Goal: Task Accomplishment & Management: Manage account settings

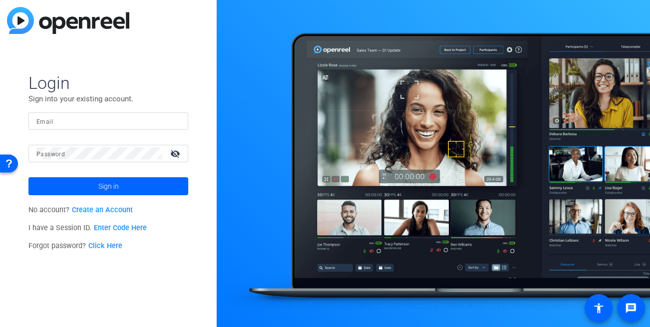
click at [112, 111] on form "Login Sign into your existing account. Email Password visibility_off Sign in" at bounding box center [108, 133] width 160 height 123
click at [95, 126] on input "Email" at bounding box center [108, 121] width 144 height 12
type input "dheiberger@openreel.com"
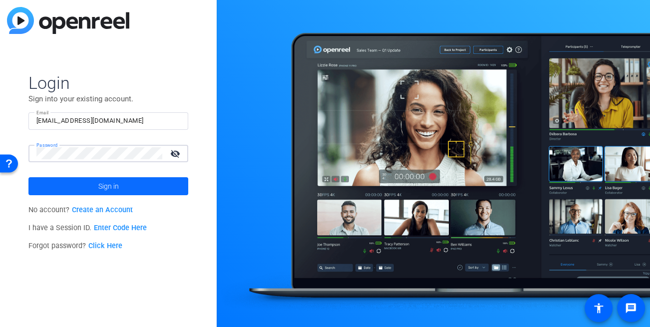
click at [122, 186] on span at bounding box center [108, 186] width 160 height 24
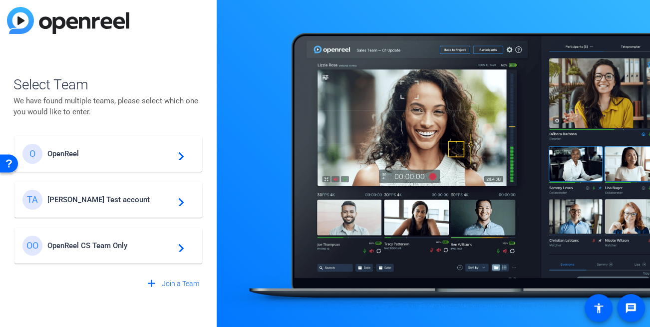
click at [225, 117] on div at bounding box center [434, 163] width 434 height 327
click at [86, 200] on span "Tim Test account" at bounding box center [109, 199] width 125 height 9
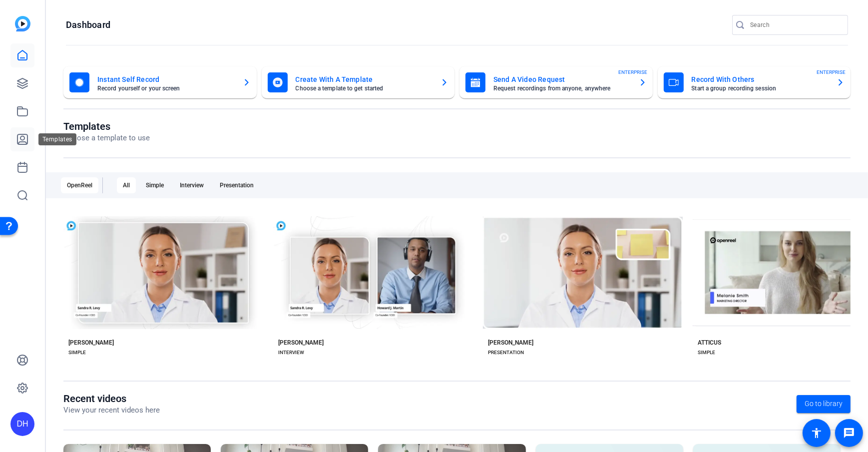
click at [24, 138] on icon at bounding box center [22, 139] width 10 height 10
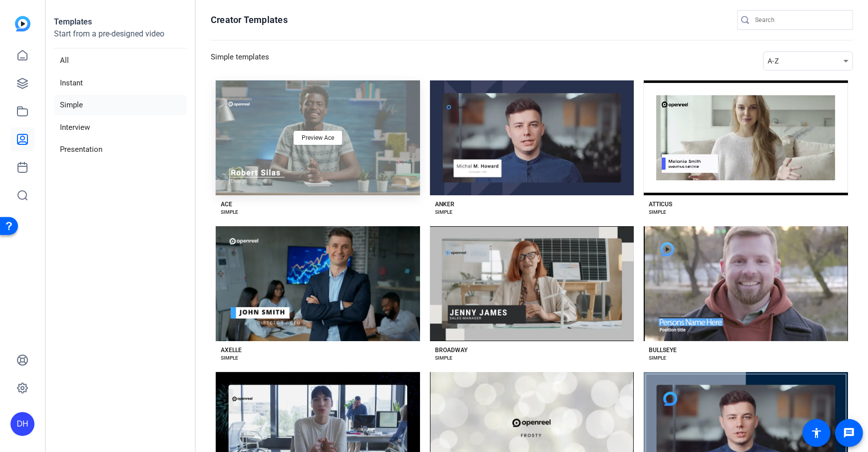
click at [370, 183] on div "Preview Ace" at bounding box center [318, 137] width 204 height 115
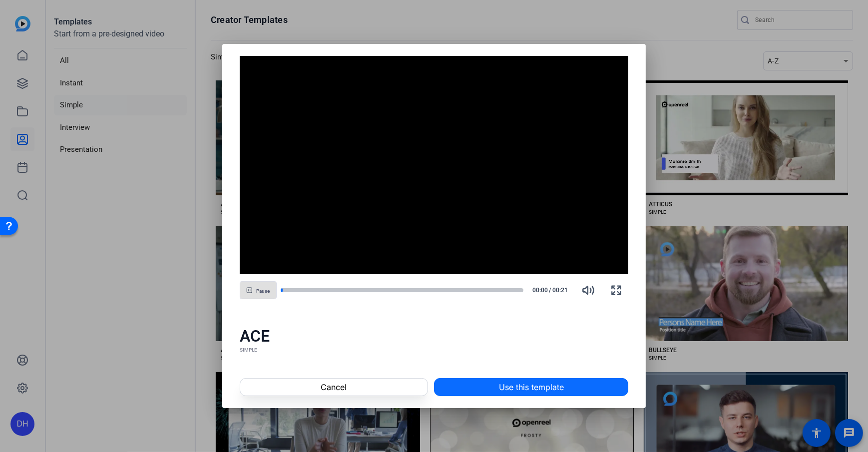
click at [523, 326] on span "Use this template" at bounding box center [531, 387] width 65 height 12
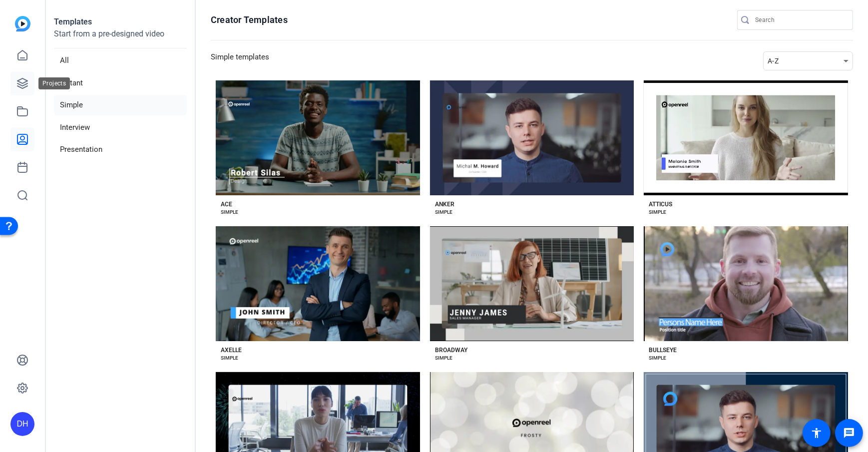
click at [24, 84] on icon at bounding box center [22, 83] width 10 height 10
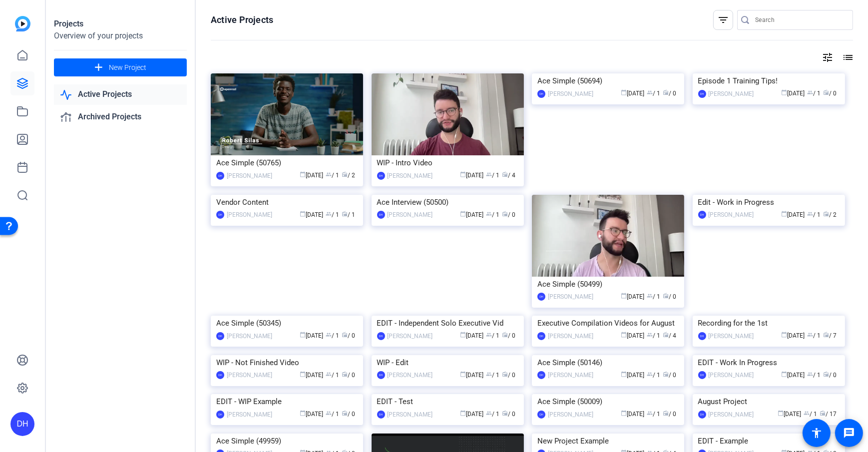
click at [336, 159] on div "Ace Simple (50765)" at bounding box center [286, 162] width 141 height 15
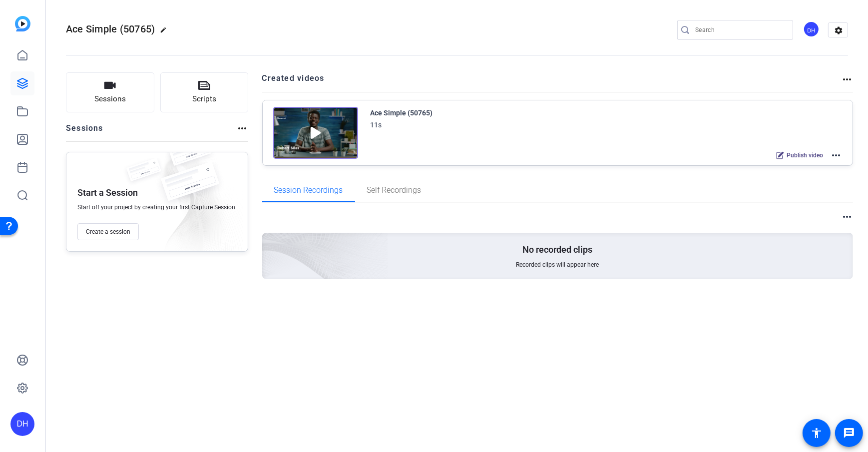
click at [242, 191] on div "Start a Session Start off your project by creating your first Capture Session. …" at bounding box center [157, 202] width 182 height 100
click at [389, 195] on span "Self Recordings" at bounding box center [394, 190] width 54 height 24
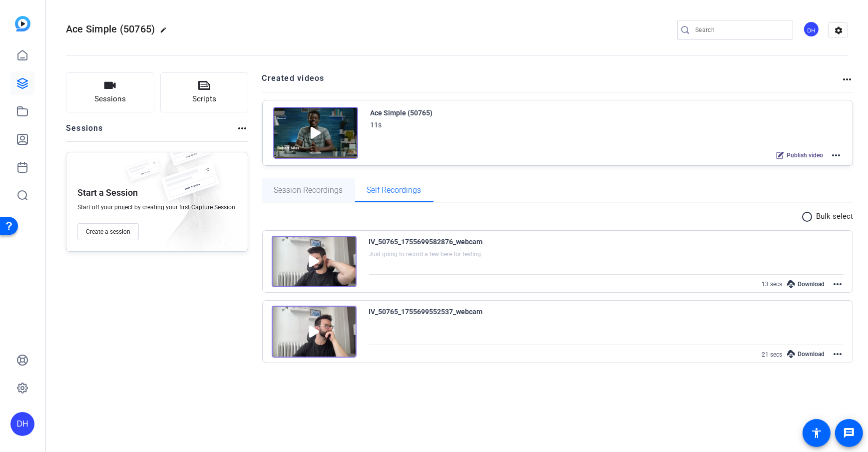
click at [293, 186] on span "Session Recordings" at bounding box center [308, 190] width 69 height 8
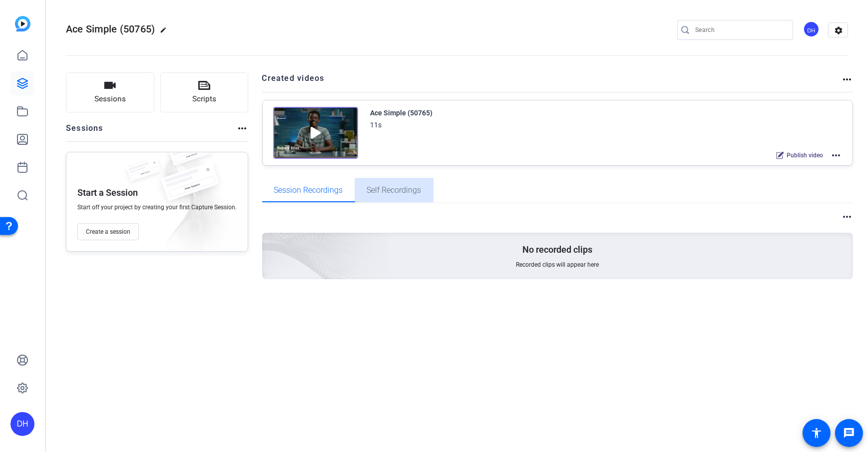
click at [420, 194] on div "Self Recordings" at bounding box center [394, 190] width 78 height 24
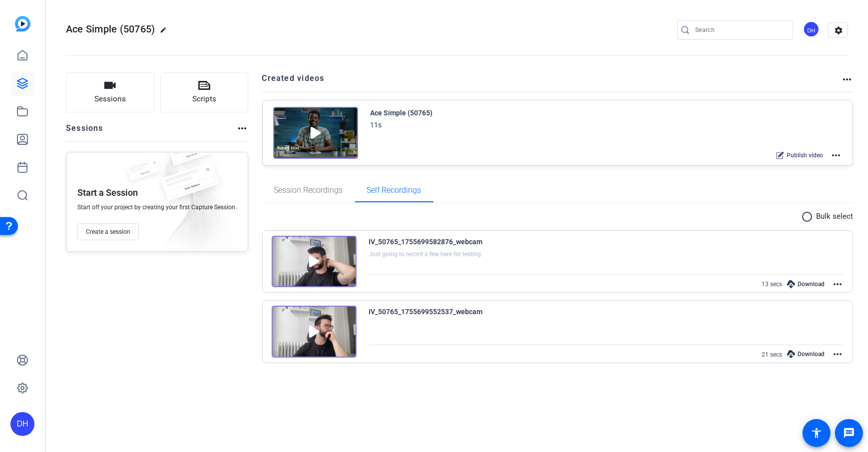
click at [809, 223] on div "IV_50765_1755699582876_webcam Just going to record a few here for testing. 13 s…" at bounding box center [557, 293] width 591 height 140
click at [809, 219] on mat-icon "radio_button_unchecked" at bounding box center [808, 217] width 15 height 12
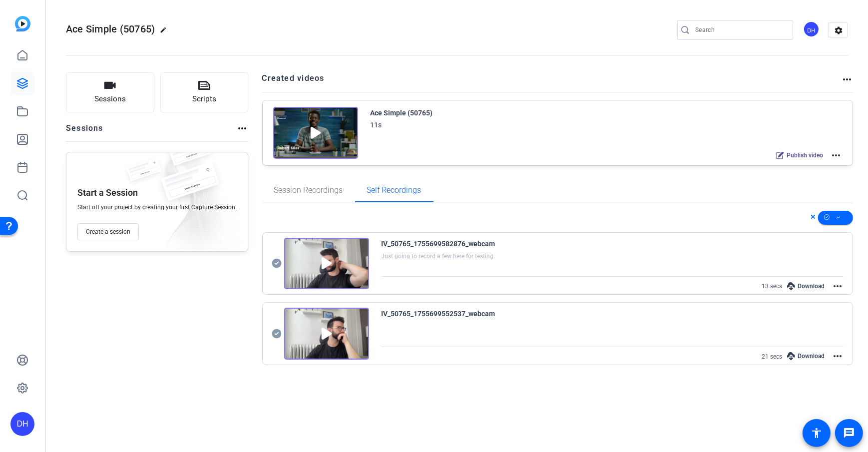
click at [275, 262] on icon at bounding box center [276, 263] width 9 height 9
click at [275, 268] on icon at bounding box center [276, 263] width 9 height 9
click at [843, 216] on span at bounding box center [835, 218] width 35 height 24
click at [843, 216] on div at bounding box center [434, 226] width 868 height 452
click at [817, 216] on span at bounding box center [814, 218] width 7 height 14
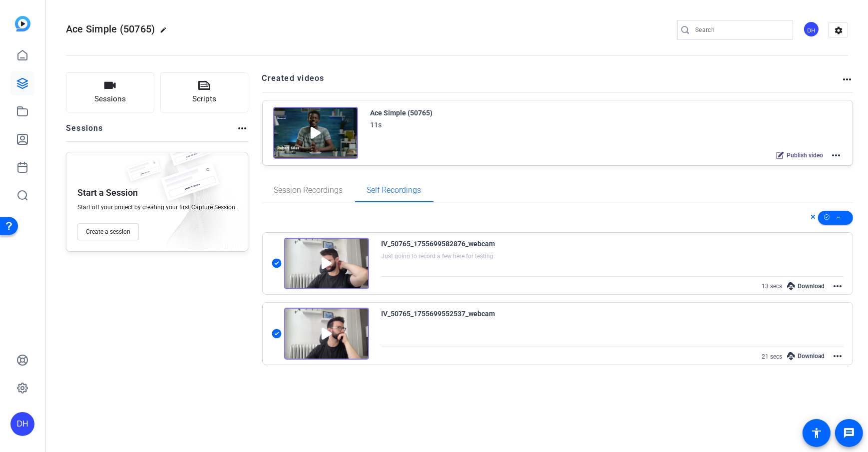
click at [816, 217] on span at bounding box center [814, 218] width 7 height 14
click at [272, 259] on icon at bounding box center [276, 263] width 9 height 9
click at [272, 336] on icon at bounding box center [276, 333] width 9 height 9
click at [19, 88] on icon at bounding box center [22, 83] width 12 height 12
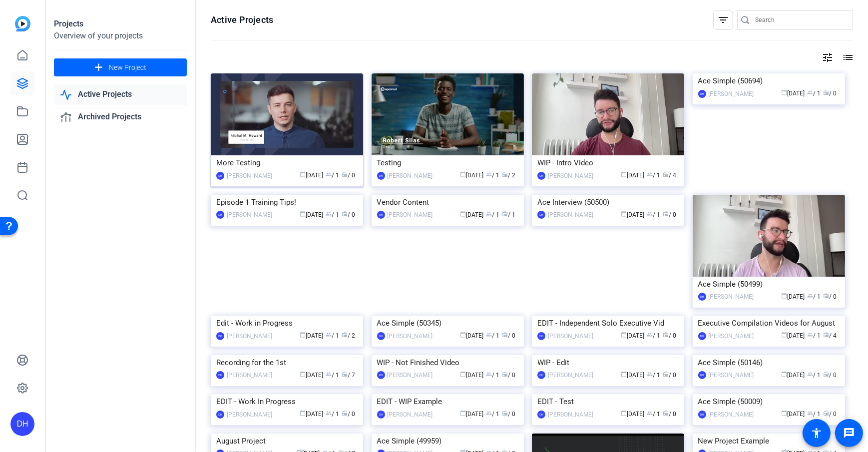
click at [258, 158] on div "More Testing" at bounding box center [286, 162] width 141 height 15
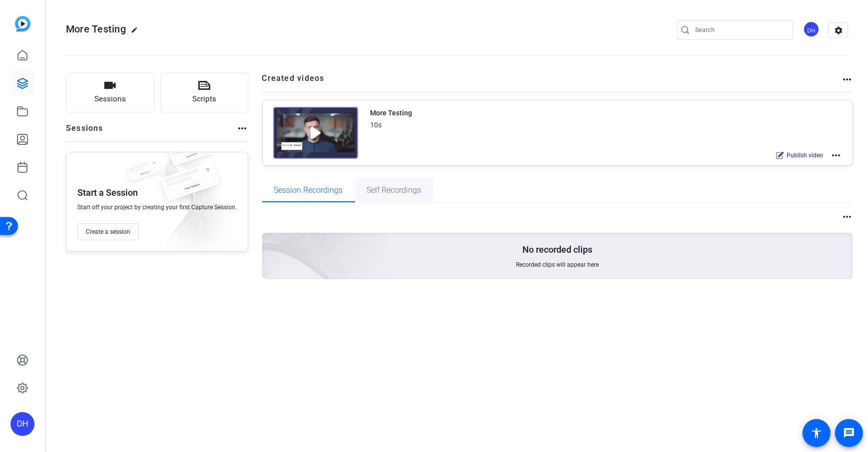
click at [382, 191] on span "Self Recordings" at bounding box center [394, 190] width 54 height 8
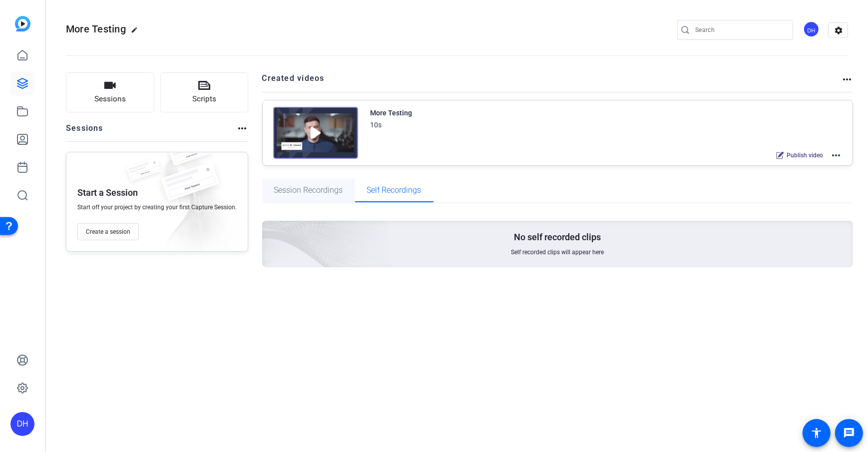
click at [286, 191] on span "Session Recordings" at bounding box center [308, 190] width 69 height 8
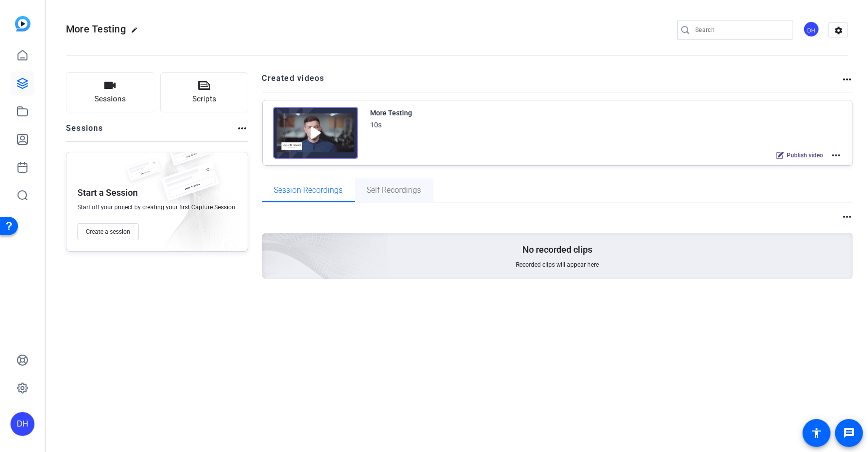
click at [395, 201] on span "Self Recordings" at bounding box center [394, 190] width 54 height 24
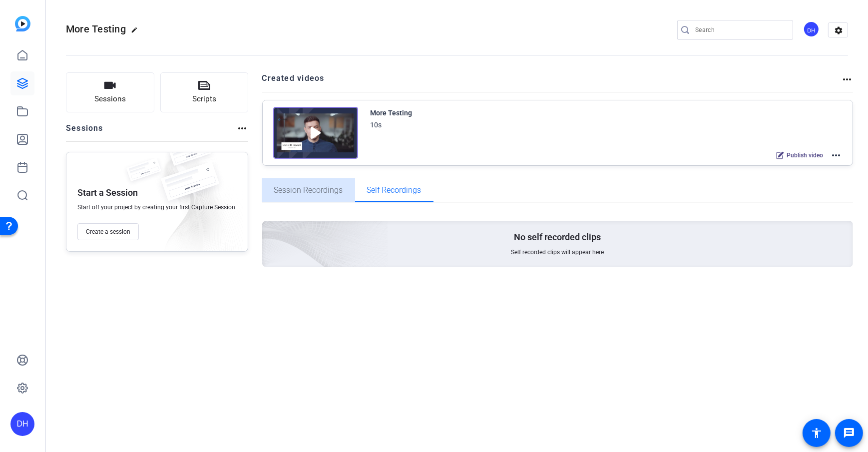
click at [319, 197] on span "Session Recordings" at bounding box center [308, 190] width 69 height 24
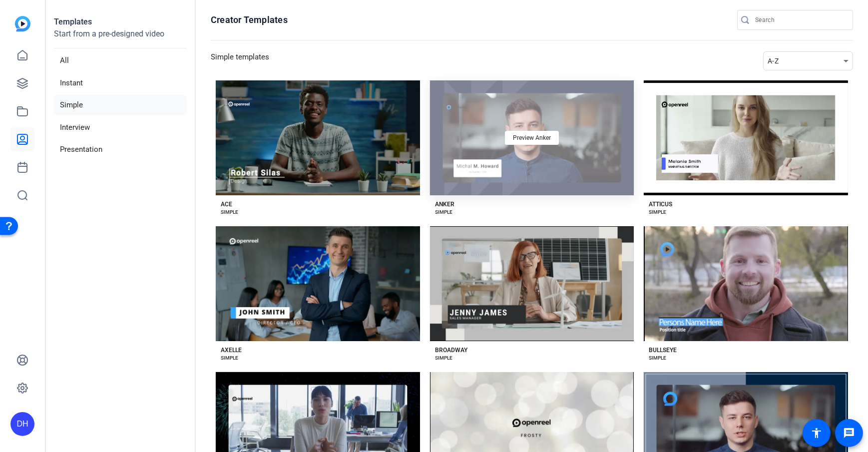
click at [512, 177] on div "Preview Anker" at bounding box center [532, 137] width 204 height 115
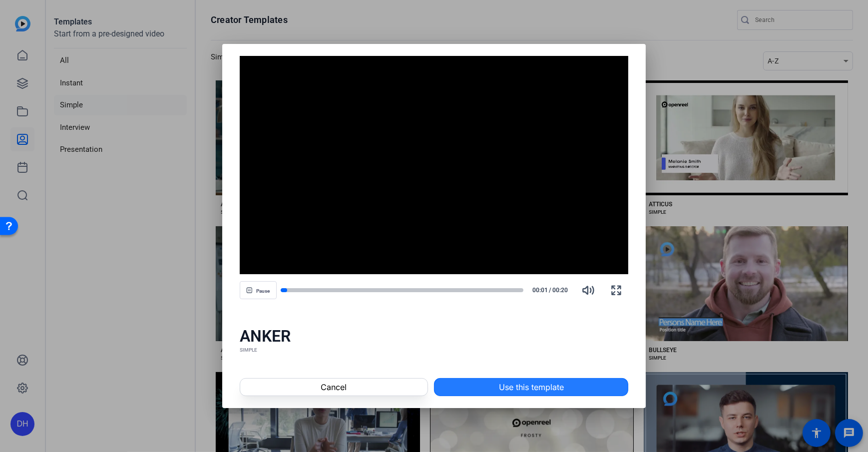
click at [517, 391] on span "Use this template" at bounding box center [531, 387] width 65 height 12
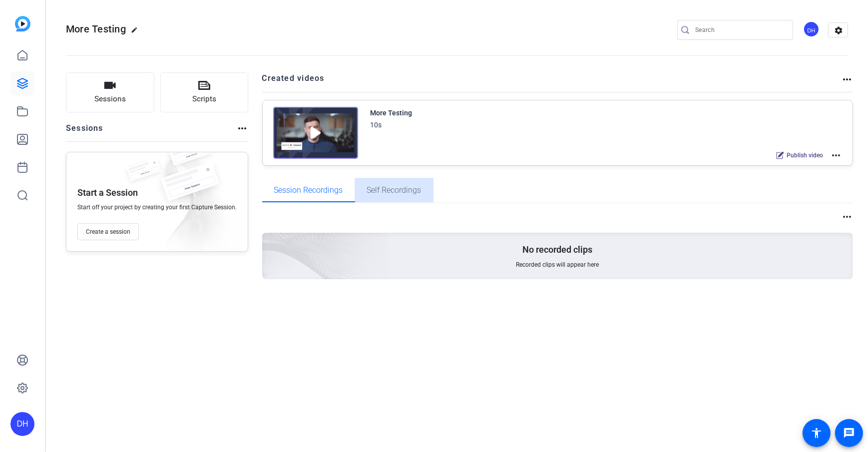
click at [388, 193] on span "Self Recordings" at bounding box center [394, 190] width 54 height 8
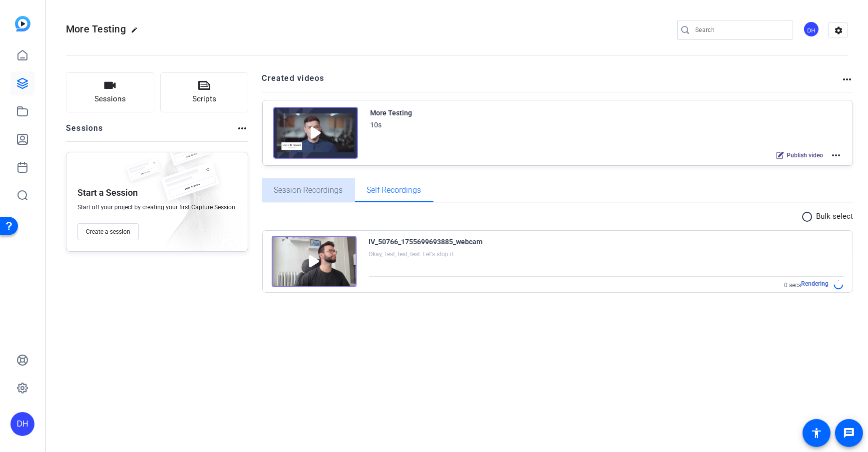
click at [315, 201] on span "Session Recordings" at bounding box center [308, 190] width 69 height 24
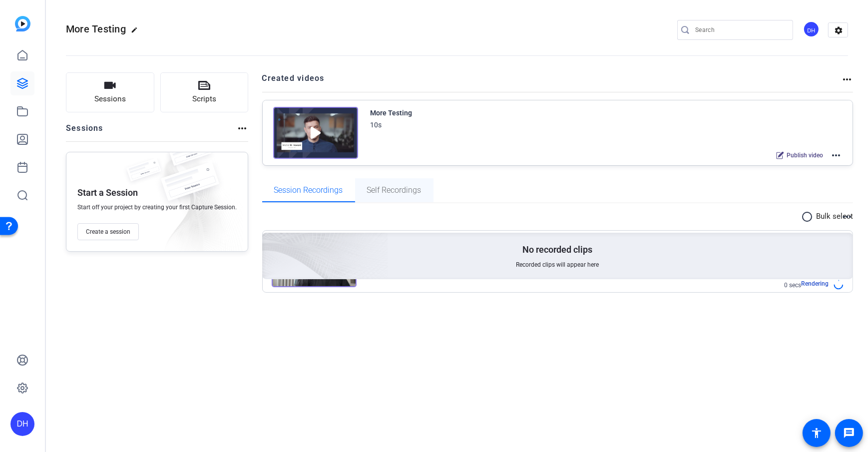
click at [388, 184] on span "Self Recordings" at bounding box center [394, 190] width 54 height 24
click at [391, 193] on span "Self Recordings" at bounding box center [394, 190] width 54 height 8
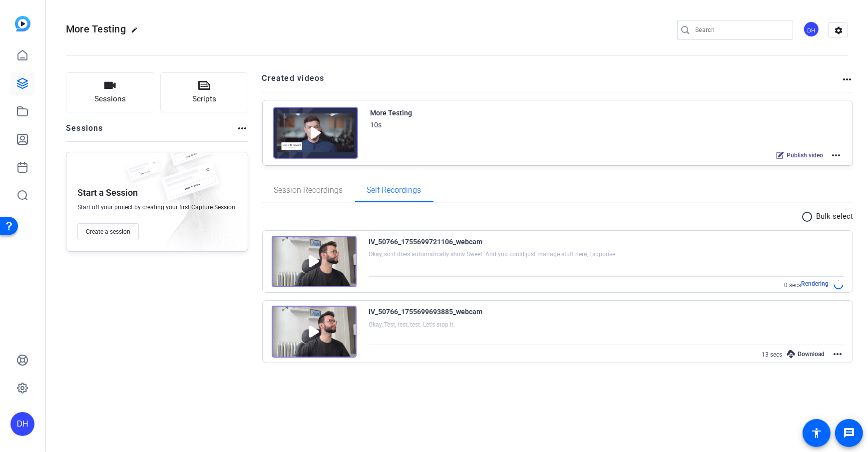
click at [842, 355] on mat-icon "more_horiz" at bounding box center [838, 354] width 12 height 12
click at [826, 375] on span "Delete Video" at bounding box center [814, 378] width 44 height 12
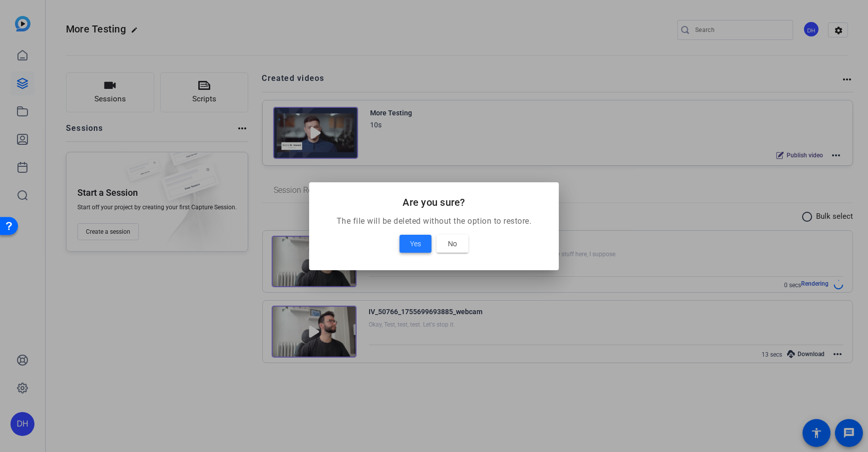
click at [406, 246] on span at bounding box center [416, 244] width 32 height 24
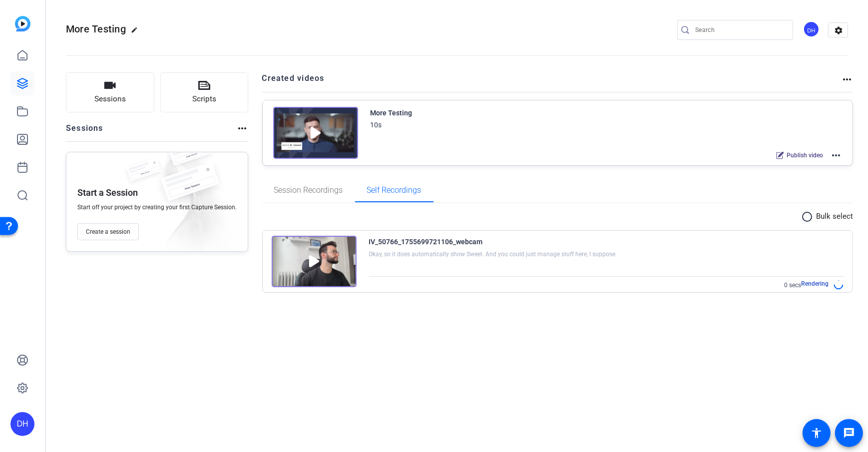
click at [232, 276] on div "Sessions Scripts Sessions more_horiz Start a Session Start off your project by …" at bounding box center [157, 188] width 182 height 233
click at [33, 62] on link at bounding box center [22, 55] width 24 height 24
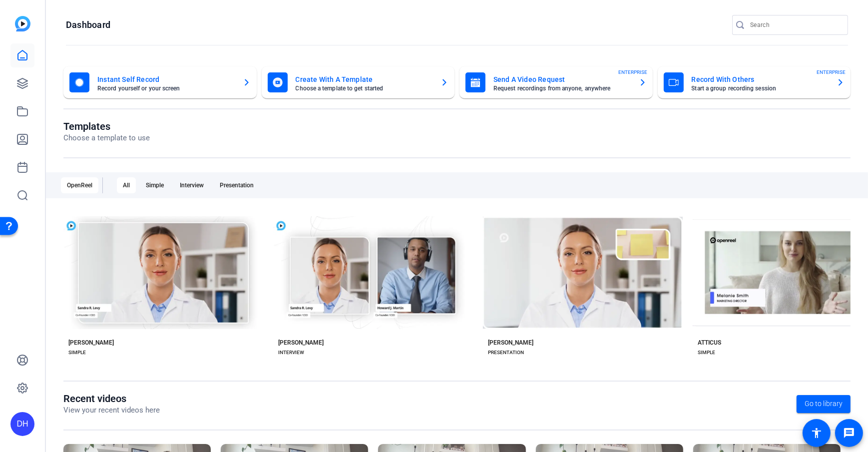
click at [301, 45] on div at bounding box center [457, 45] width 782 height 0
click at [24, 58] on icon at bounding box center [22, 55] width 12 height 12
click at [22, 70] on div at bounding box center [22, 125] width 24 height 164
click at [24, 91] on link at bounding box center [22, 83] width 24 height 24
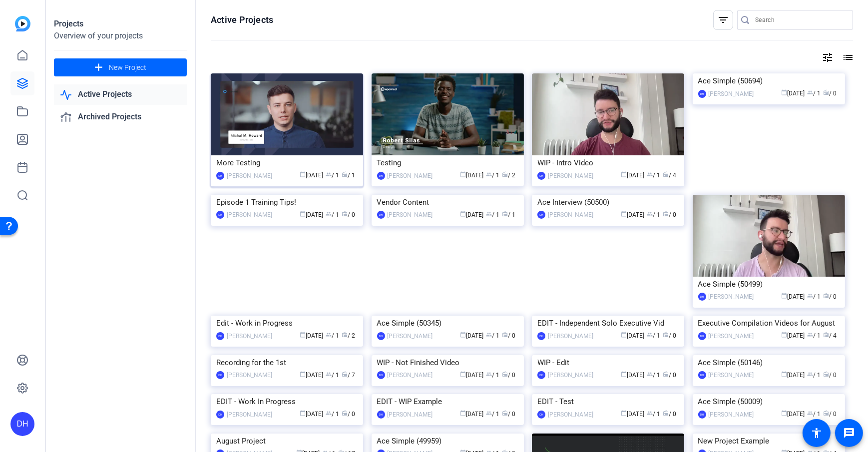
click at [344, 162] on div "More Testing" at bounding box center [286, 162] width 141 height 15
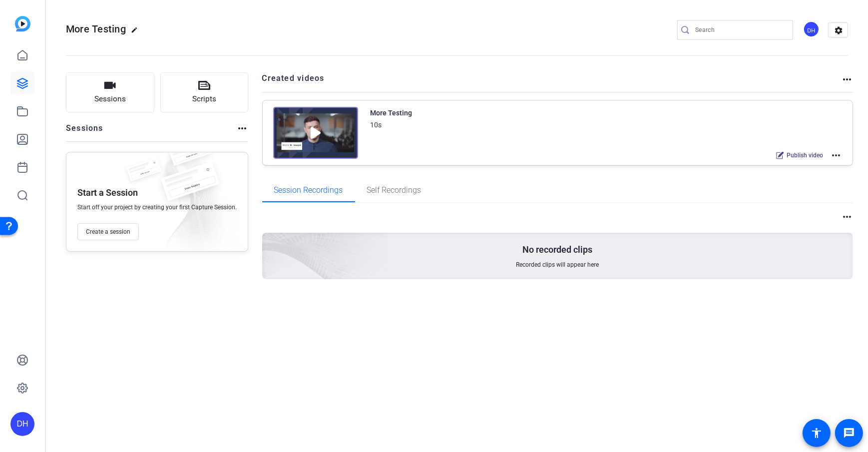
click at [855, 155] on div "Sessions Scripts Sessions more_horiz Start a Session Start off your project by …" at bounding box center [457, 192] width 822 height 264
click at [835, 154] on mat-icon "more_horiz" at bounding box center [836, 155] width 12 height 12
click at [812, 167] on span "Edit in Creator" at bounding box center [799, 167] width 69 height 12
click at [396, 186] on span "Self Recordings" at bounding box center [394, 190] width 54 height 8
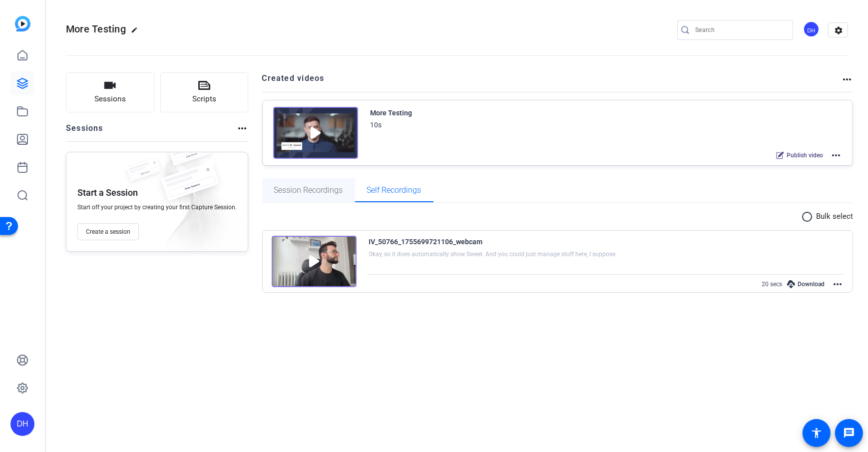
click at [328, 194] on span "Session Recordings" at bounding box center [308, 190] width 69 height 24
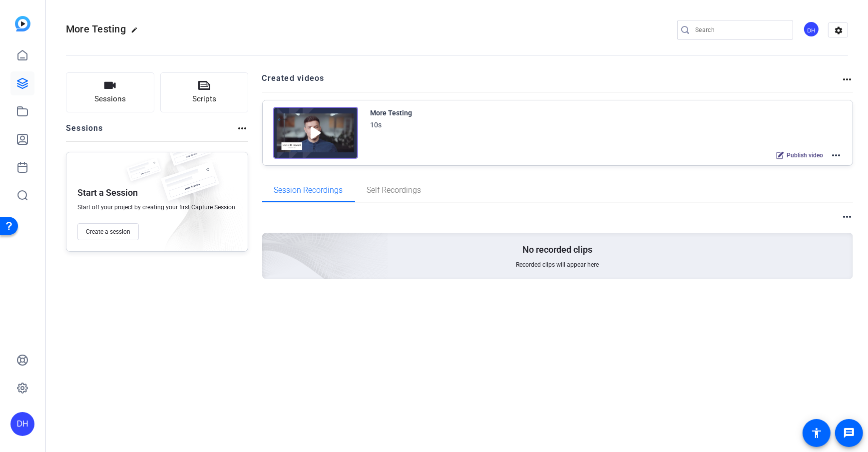
click at [25, 84] on icon at bounding box center [22, 83] width 10 height 10
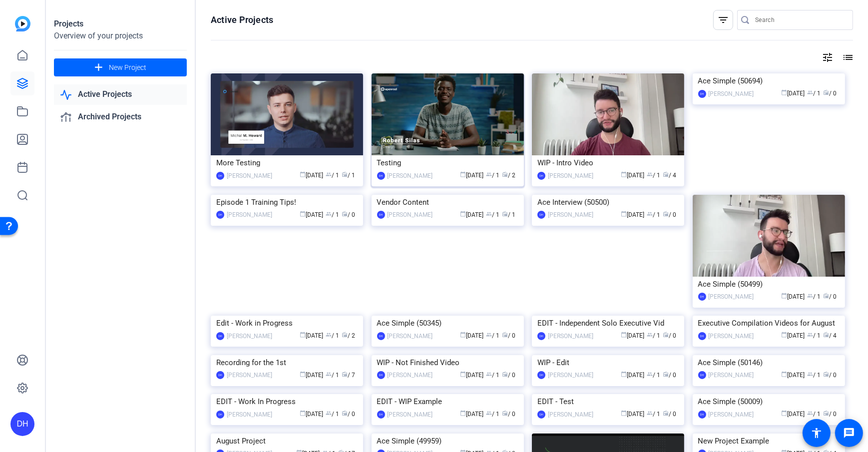
click at [443, 153] on img at bounding box center [448, 114] width 152 height 82
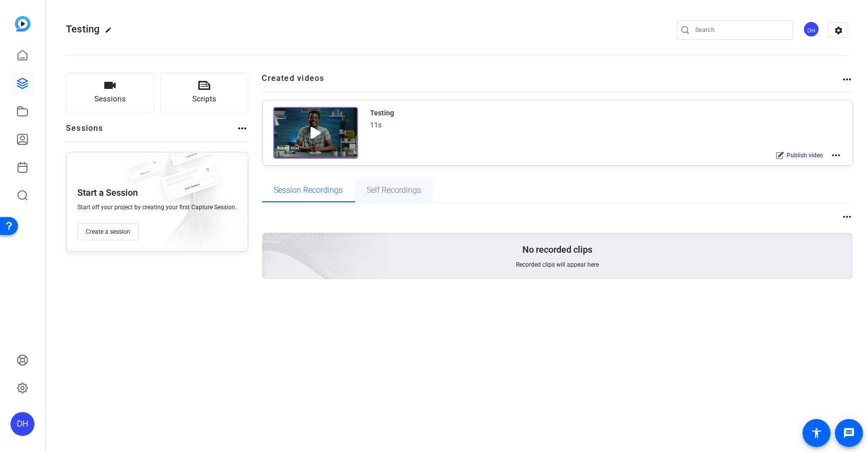
click at [380, 186] on span "Self Recordings" at bounding box center [394, 190] width 54 height 8
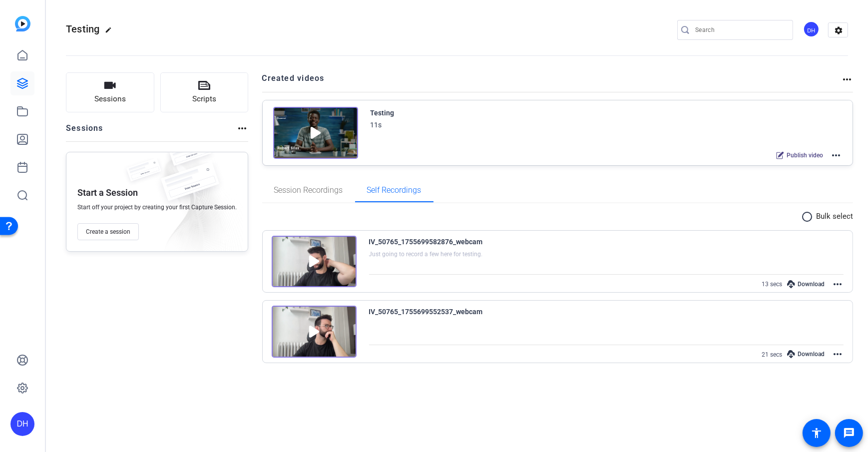
click at [263, 152] on div "Testing 11s Publish video more_horiz" at bounding box center [558, 132] width 590 height 65
click at [329, 197] on span "Session Recordings" at bounding box center [308, 190] width 69 height 24
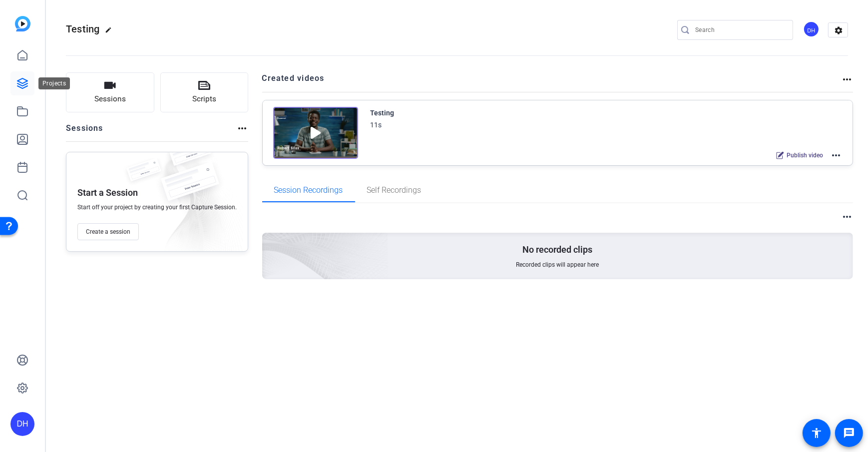
click at [21, 84] on icon at bounding box center [22, 83] width 12 height 12
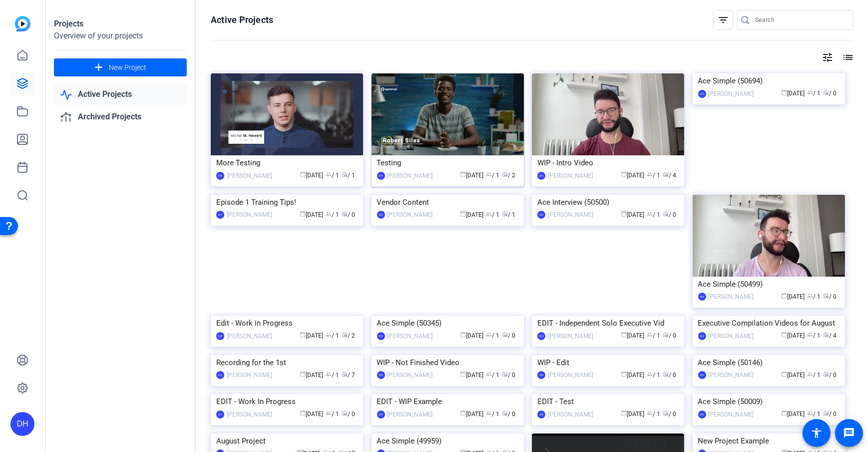
click at [421, 171] on div "[PERSON_NAME]" at bounding box center [410, 176] width 45 height 10
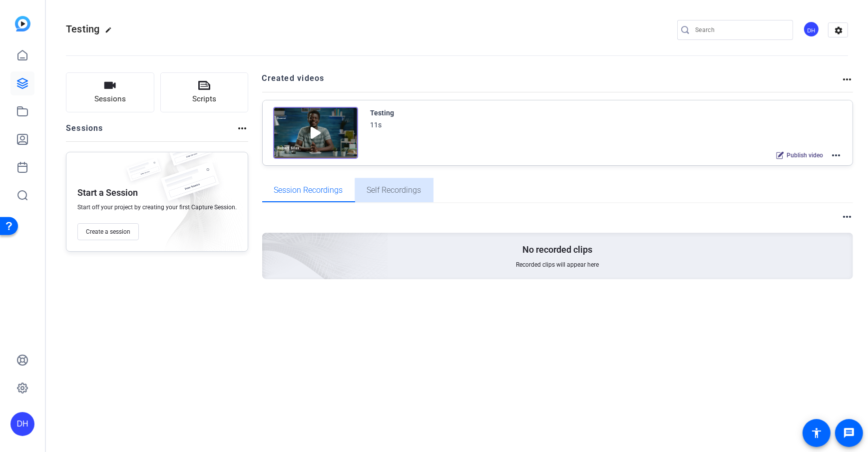
click at [394, 194] on span "Self Recordings" at bounding box center [394, 190] width 54 height 24
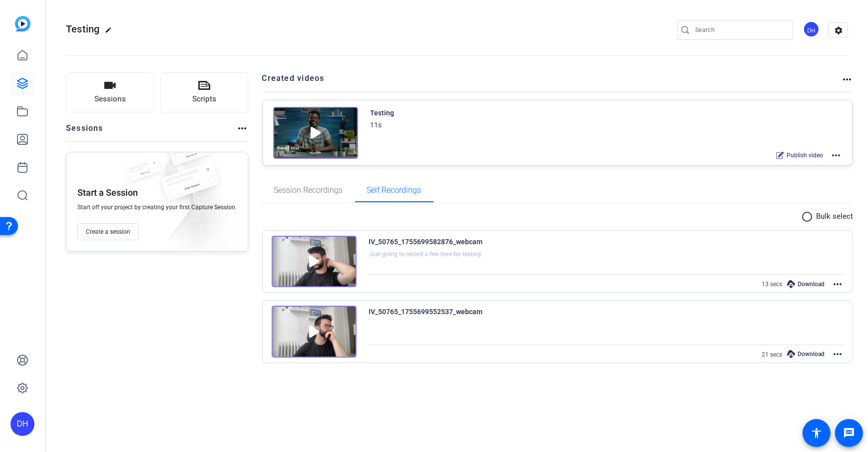
click at [837, 352] on mat-icon "more_horiz" at bounding box center [838, 354] width 12 height 12
click at [814, 379] on span "Delete Video" at bounding box center [814, 378] width 44 height 12
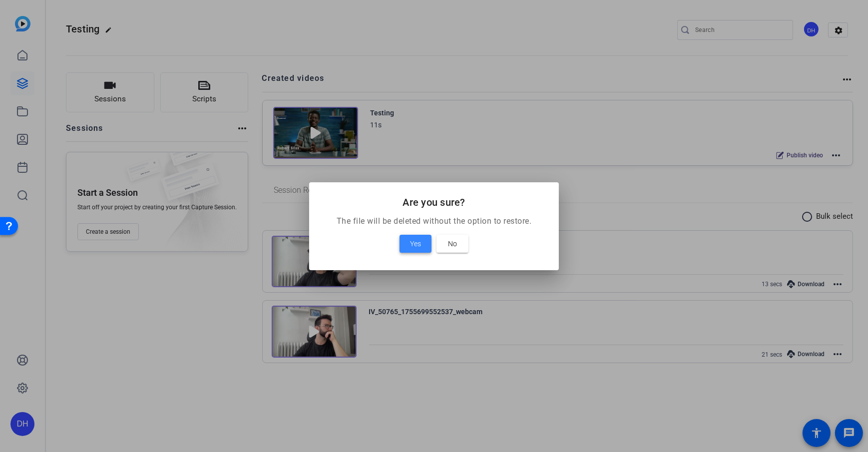
click at [418, 248] on span "Yes" at bounding box center [415, 244] width 11 height 12
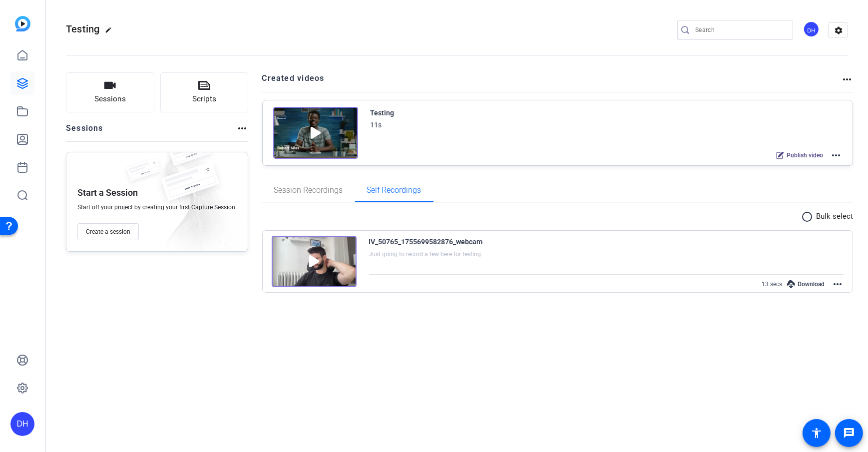
click at [97, 353] on div "Testing edit DH settings Sessions Scripts Sessions more_horiz Start a Session S…" at bounding box center [457, 226] width 822 height 452
drag, startPoint x: 329, startPoint y: 298, endPoint x: 227, endPoint y: 191, distance: 148.0
click at [329, 298] on div "radio_button_unchecked Bulk select IV_50765_1755699582876_webcam Just going to …" at bounding box center [557, 254] width 591 height 102
click at [840, 152] on mat-icon "more_horiz" at bounding box center [836, 155] width 12 height 12
click at [788, 166] on span "Edit in Creator" at bounding box center [799, 167] width 69 height 12
